Goal: Information Seeking & Learning: Learn about a topic

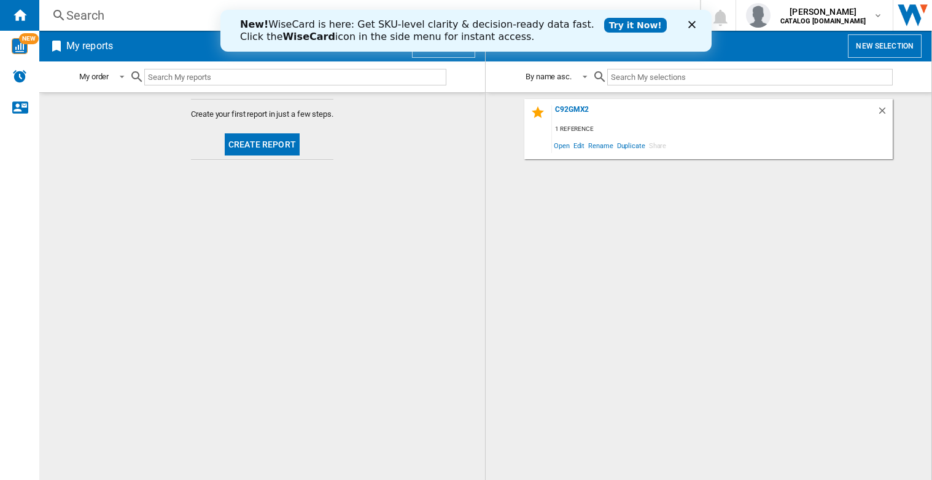
click at [92, 14] on div "Search" at bounding box center [367, 15] width 602 height 17
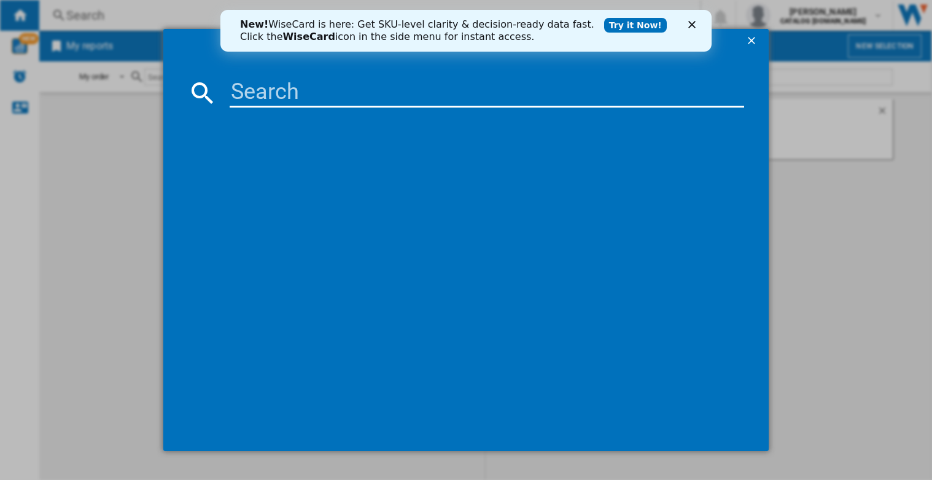
click at [333, 90] on input at bounding box center [487, 92] width 515 height 29
type input "suk91mfx9"
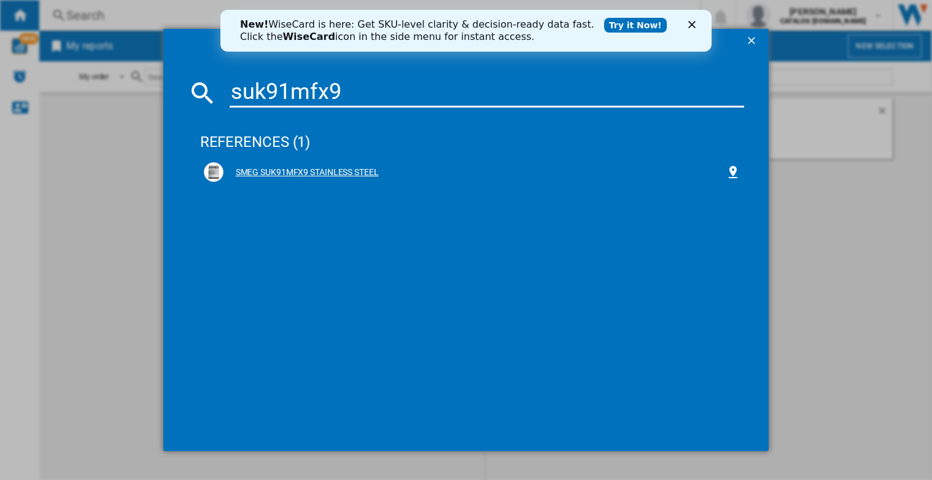
click at [350, 178] on div "SMEG SUK91MFX9 STAINLESS STEEL" at bounding box center [475, 172] width 503 height 12
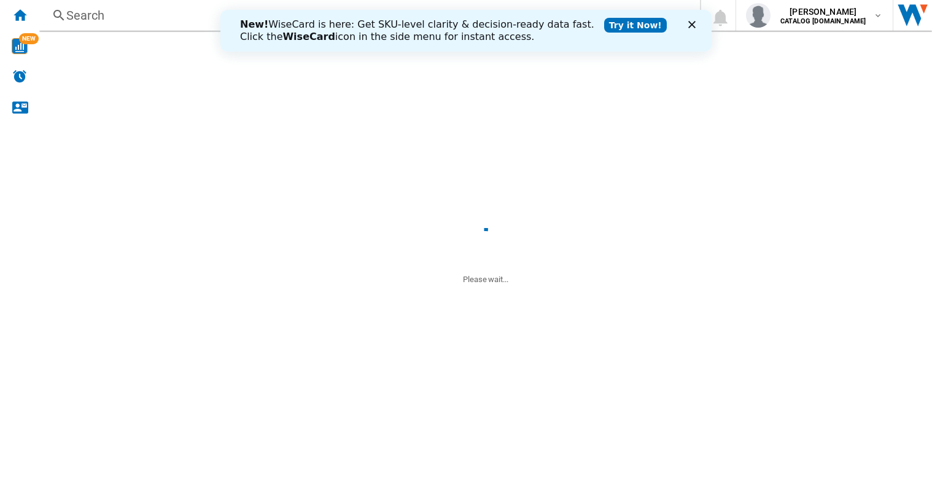
click at [350, 178] on md-content "Create your first report in just a few steps. Create report" at bounding box center [262, 286] width 446 height 388
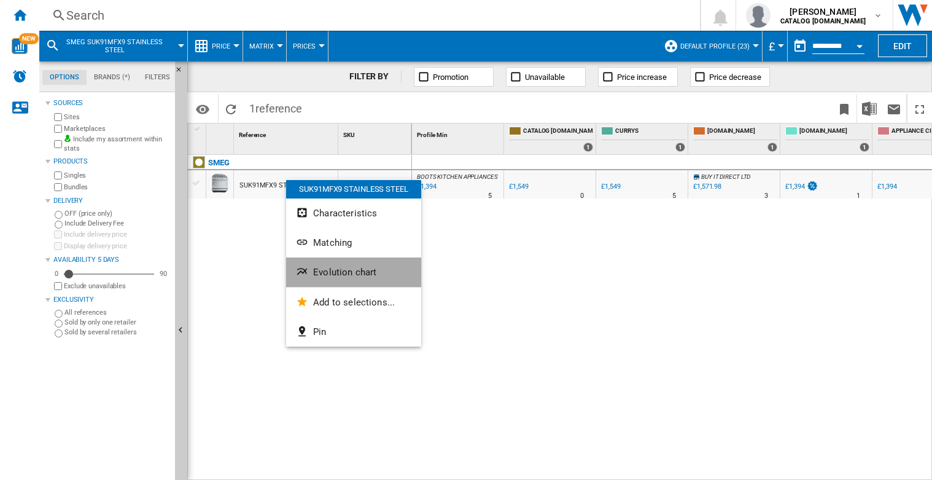
click at [330, 279] on button "Evolution chart" at bounding box center [353, 271] width 135 height 29
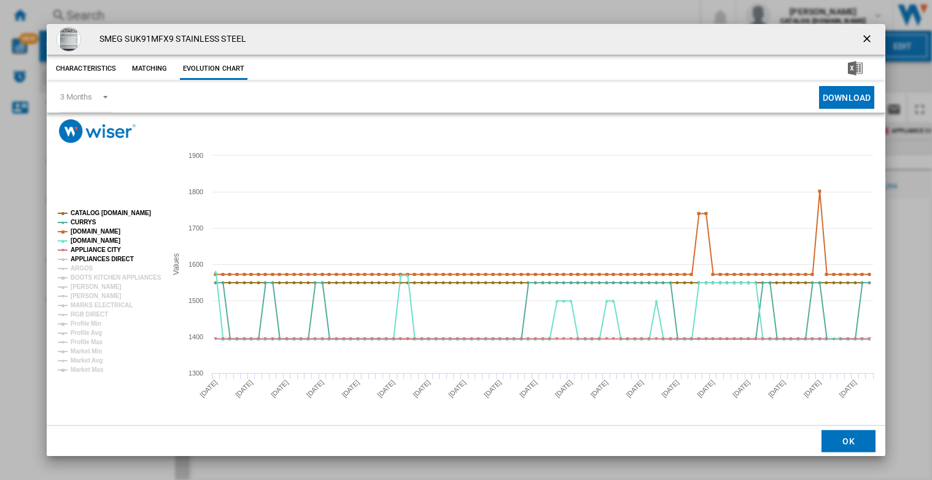
click at [93, 258] on tspan "APPLIANCES DIRECT" at bounding box center [102, 259] width 63 height 7
click at [84, 268] on tspan "ARGOS" at bounding box center [82, 268] width 23 height 7
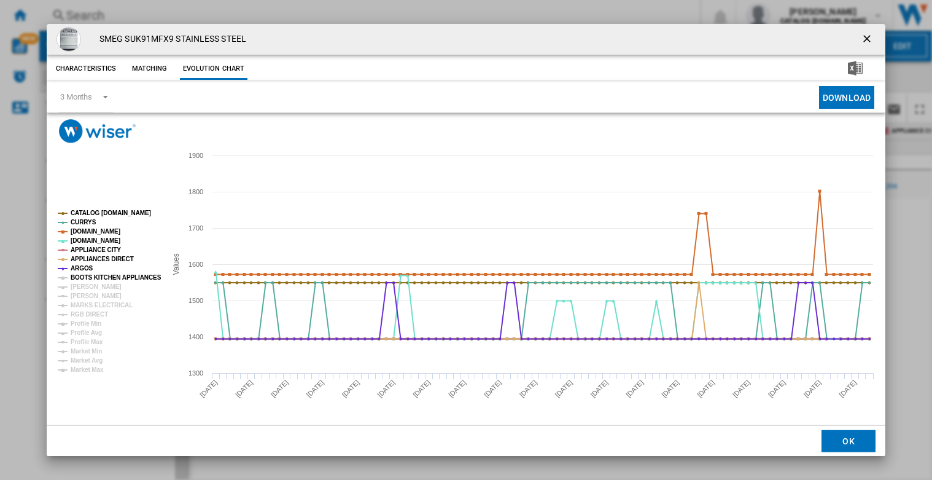
click at [88, 276] on tspan "BOOTS KITCHEN APPLIANCES" at bounding box center [116, 277] width 91 height 7
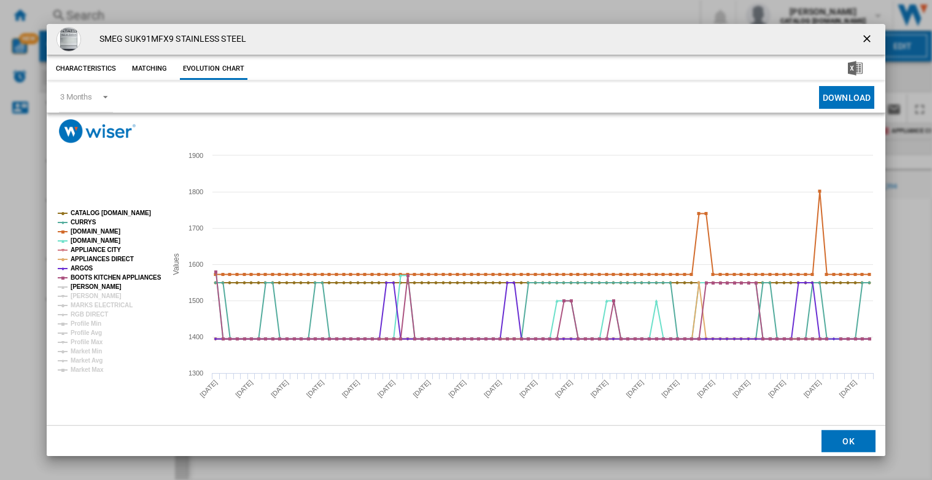
click at [107, 287] on tspan "[PERSON_NAME]" at bounding box center [96, 286] width 51 height 7
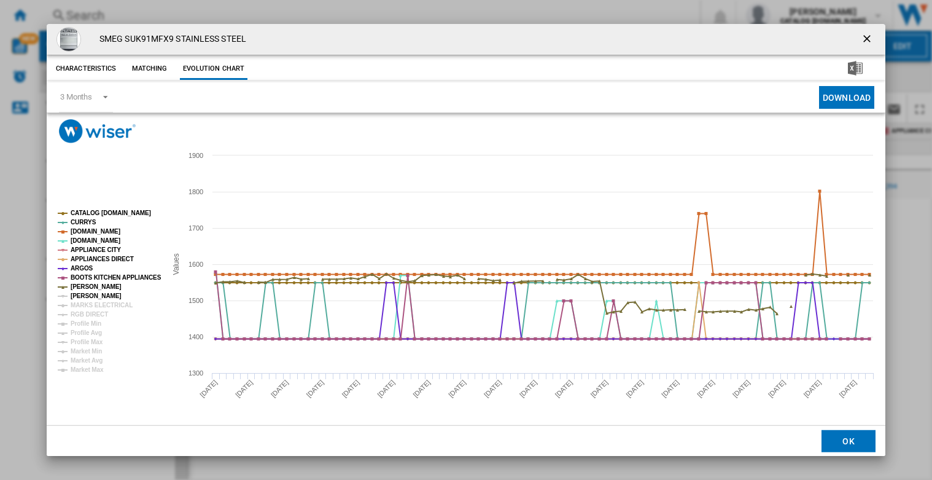
click at [100, 294] on tspan "[PERSON_NAME]" at bounding box center [96, 295] width 51 height 7
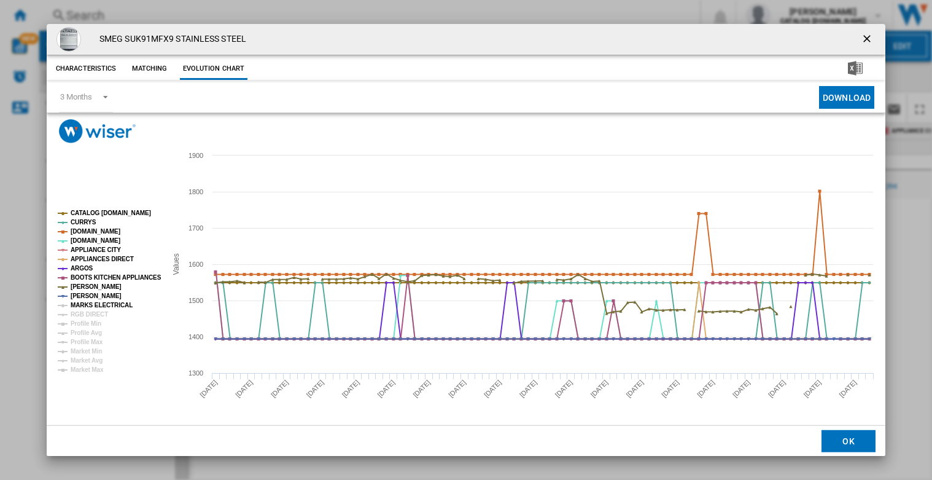
click at [104, 305] on tspan "MARKS ELECTRICAL" at bounding box center [102, 305] width 62 height 7
click at [873, 39] on ng-md-icon "getI18NText('BUTTONS.CLOSE_DIALOG')" at bounding box center [868, 40] width 15 height 15
